Goal: Task Accomplishment & Management: Use online tool/utility

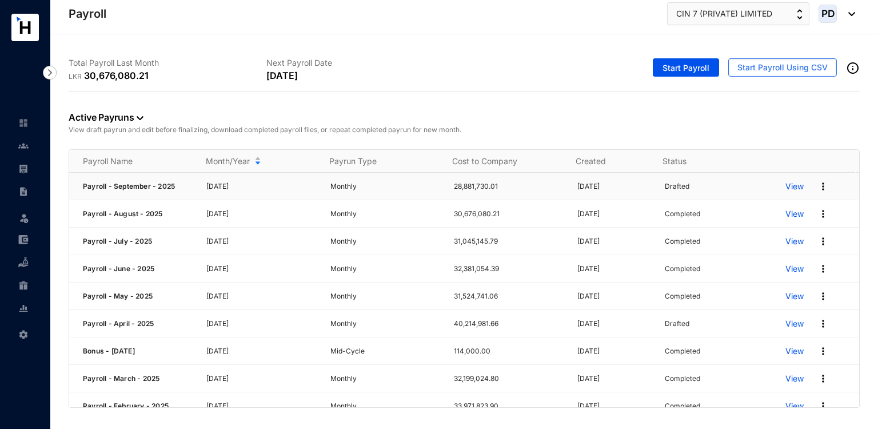
click at [817, 185] on img at bounding box center [822, 186] width 11 height 11
click at [785, 188] on p "View" at bounding box center [794, 186] width 18 height 11
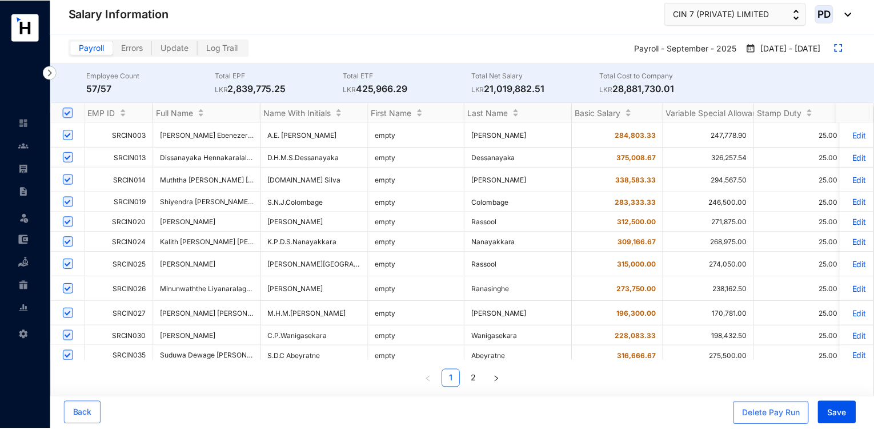
scroll to position [770, 0]
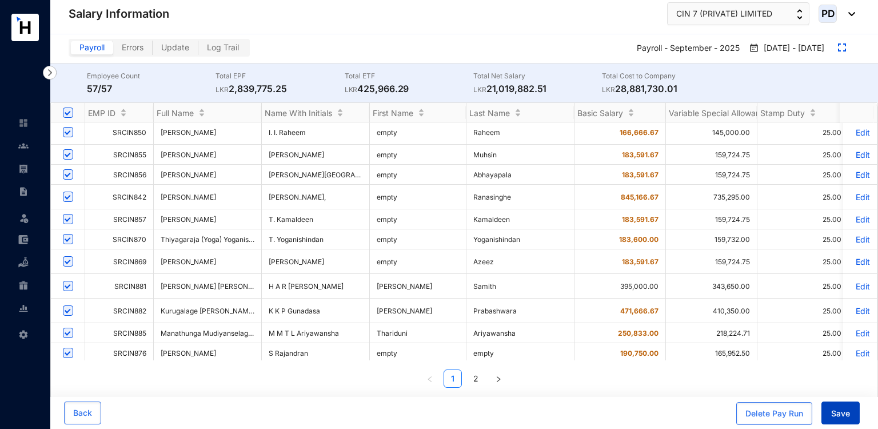
click at [837, 405] on button "Save" at bounding box center [840, 412] width 38 height 23
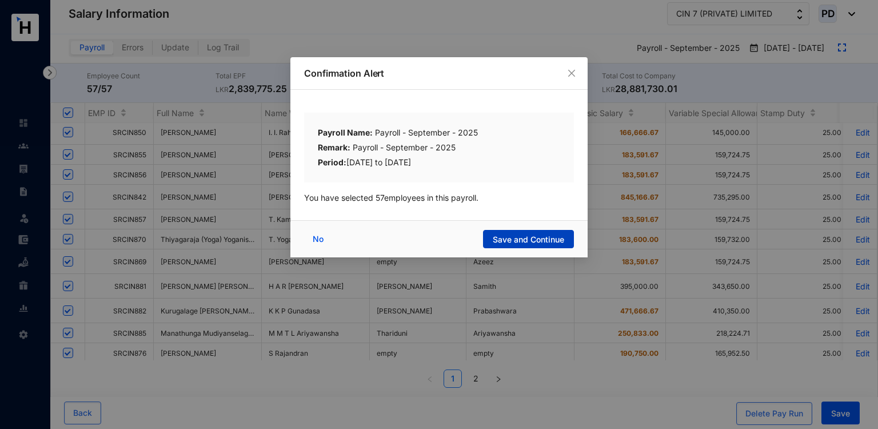
click at [521, 241] on span "Save and Continue" at bounding box center [528, 239] width 71 height 11
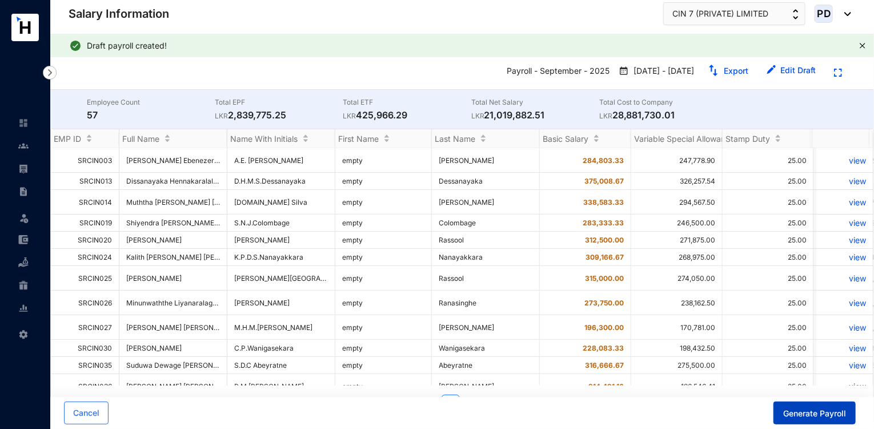
click at [820, 410] on span "Generate Payroll" at bounding box center [814, 412] width 63 height 11
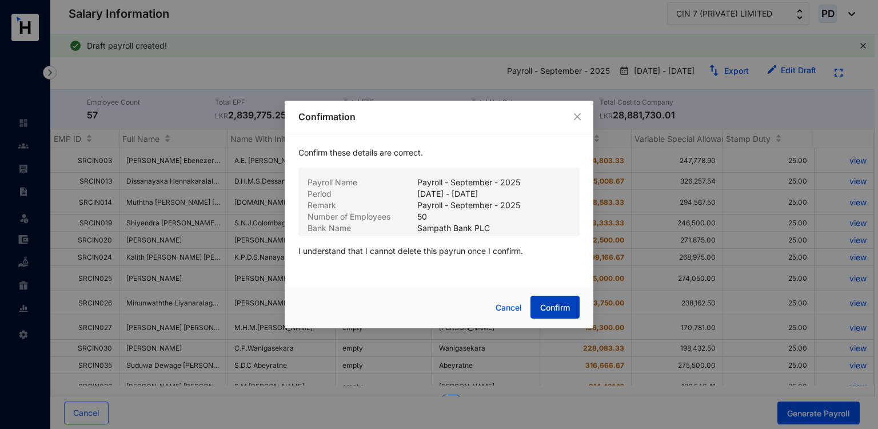
click at [547, 299] on button "Confirm" at bounding box center [554, 306] width 49 height 23
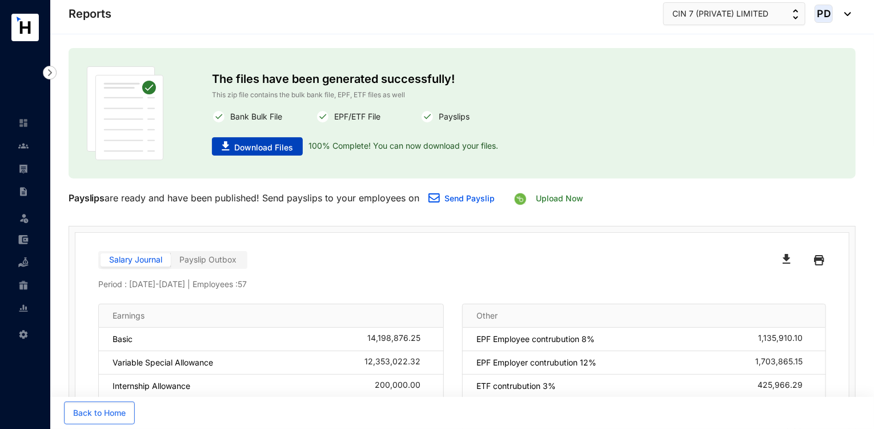
click at [274, 137] on button "Download Files" at bounding box center [257, 146] width 91 height 18
